Goal: Task Accomplishment & Management: Complete application form

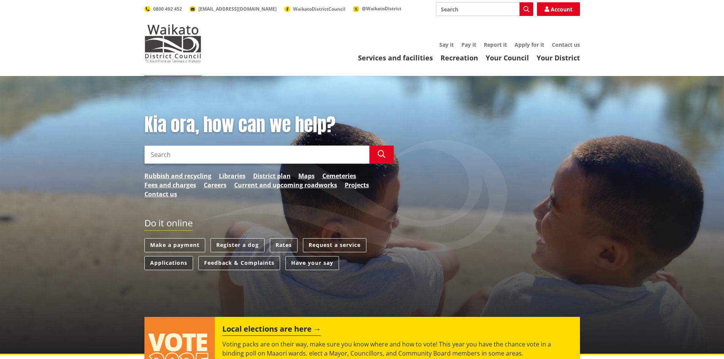
click at [179, 258] on link "Applications" at bounding box center [168, 263] width 49 height 14
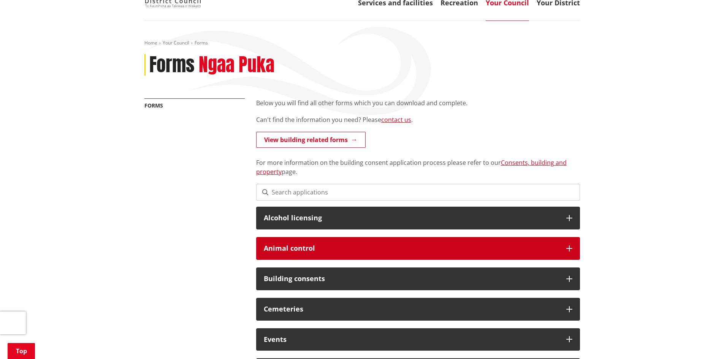
scroll to position [114, 0]
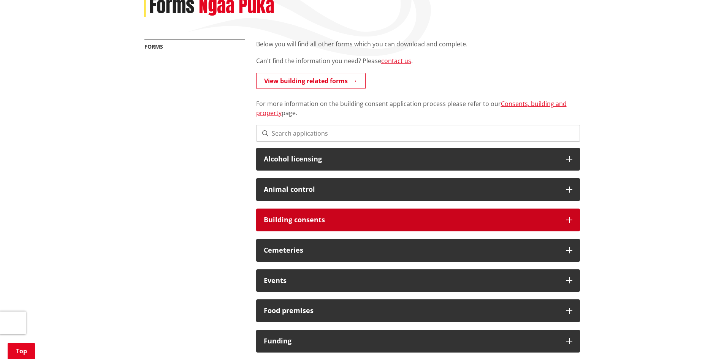
click at [327, 226] on div "Building consents" at bounding box center [418, 220] width 324 height 23
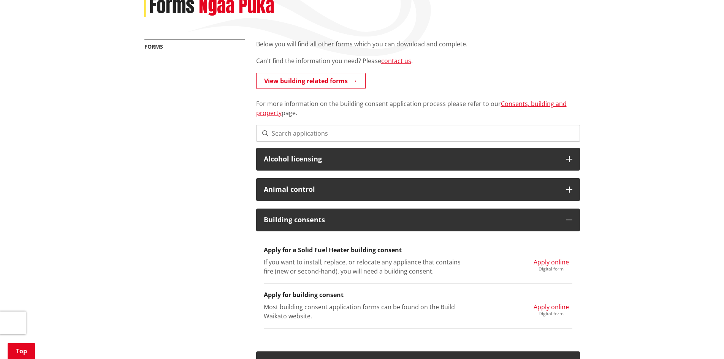
click at [546, 307] on span "Apply online" at bounding box center [550, 307] width 35 height 8
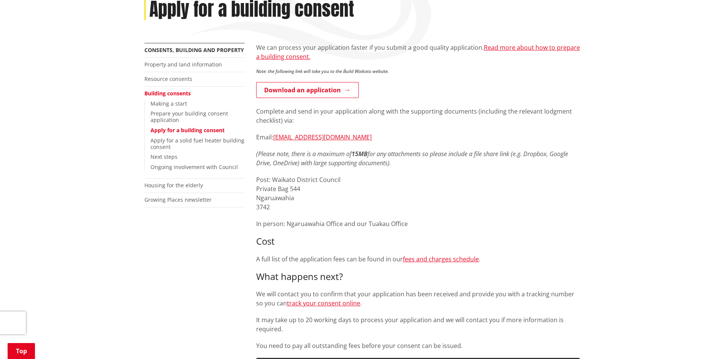
scroll to position [114, 0]
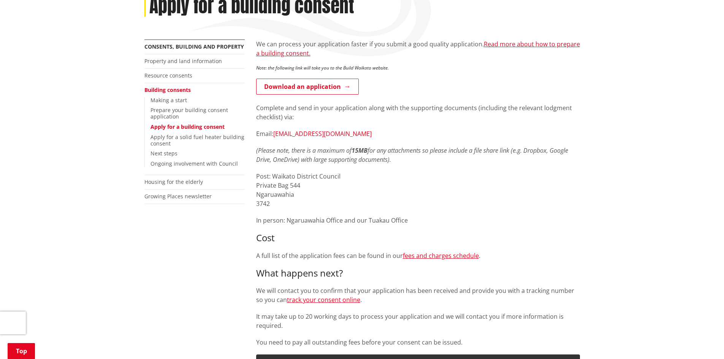
drag, startPoint x: 378, startPoint y: 134, endPoint x: 275, endPoint y: 135, distance: 103.3
click at [275, 135] on p "Email: building.applications@waidc.govt.nz" at bounding box center [418, 133] width 324 height 9
copy link "building.applications@waidc.govt.nz"
click at [550, 43] on link "Read more about how to prepare a building consent." at bounding box center [418, 48] width 324 height 17
